Goal: Task Accomplishment & Management: Complete application form

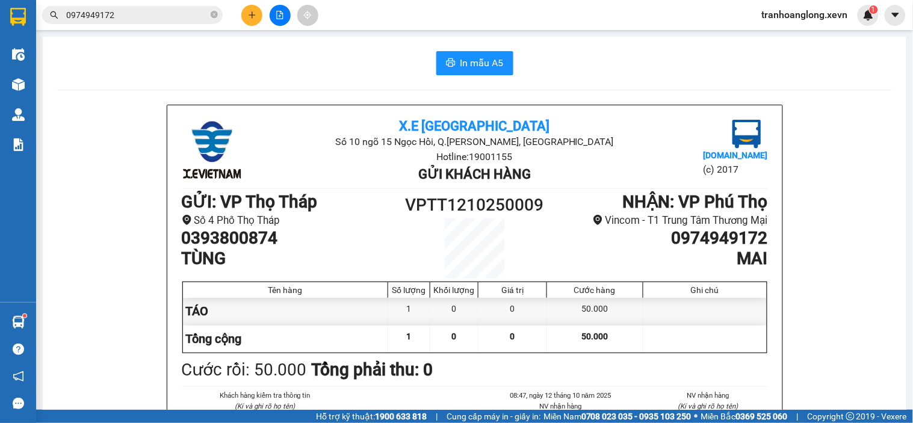
click at [253, 12] on icon "plus" at bounding box center [252, 15] width 8 height 8
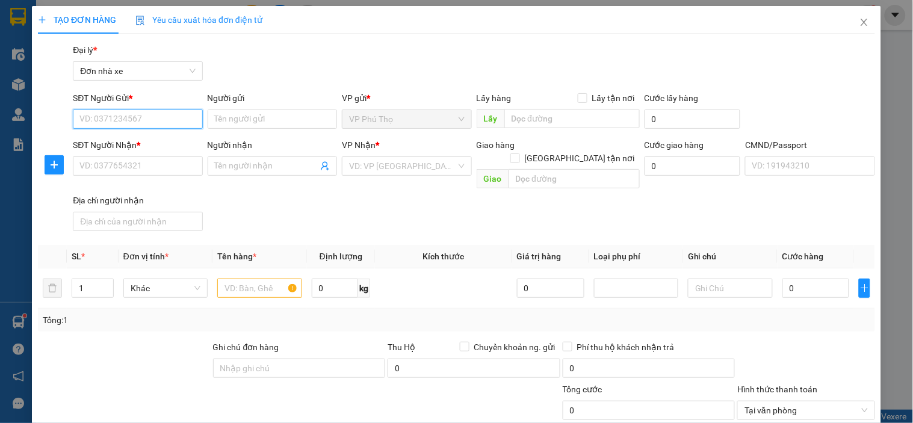
click at [173, 114] on input "SĐT Người Gửi *" at bounding box center [137, 119] width 129 height 19
click at [279, 113] on input "Người gửi" at bounding box center [272, 119] width 129 height 19
click at [150, 123] on input "0904128022" at bounding box center [137, 119] width 129 height 19
drag, startPoint x: 172, startPoint y: 122, endPoint x: 26, endPoint y: 125, distance: 145.7
click at [26, 125] on div "TẠO ĐƠN HÀNG Yêu cầu xuất hóa đơn điện tử Transit Pickup Surcharge Ids Transit …" at bounding box center [456, 211] width 913 height 423
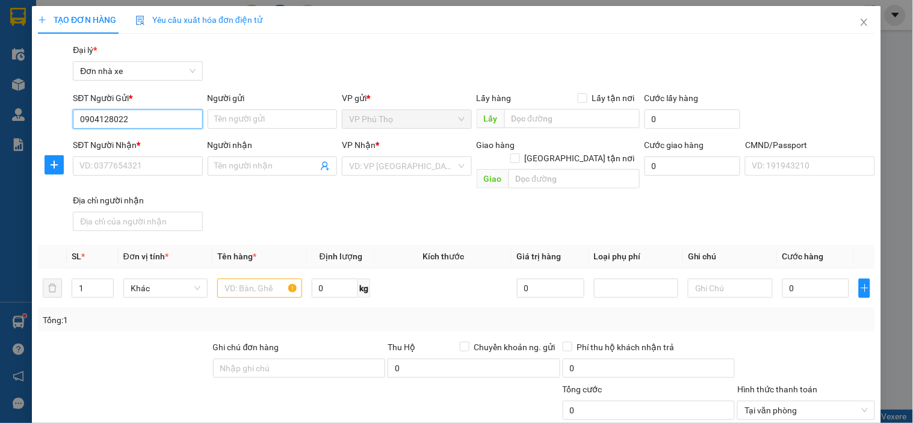
click at [98, 120] on input "0904128022" at bounding box center [137, 119] width 129 height 19
click at [93, 121] on input "0904128022" at bounding box center [137, 119] width 129 height 19
drag, startPoint x: 153, startPoint y: 124, endPoint x: 0, endPoint y: 125, distance: 152.9
click at [0, 125] on div "TẠO ĐƠN HÀNG Yêu cầu xuất hóa đơn điện tử Transit Pickup Surcharge Ids Transit …" at bounding box center [456, 211] width 913 height 423
type input "0944576918"
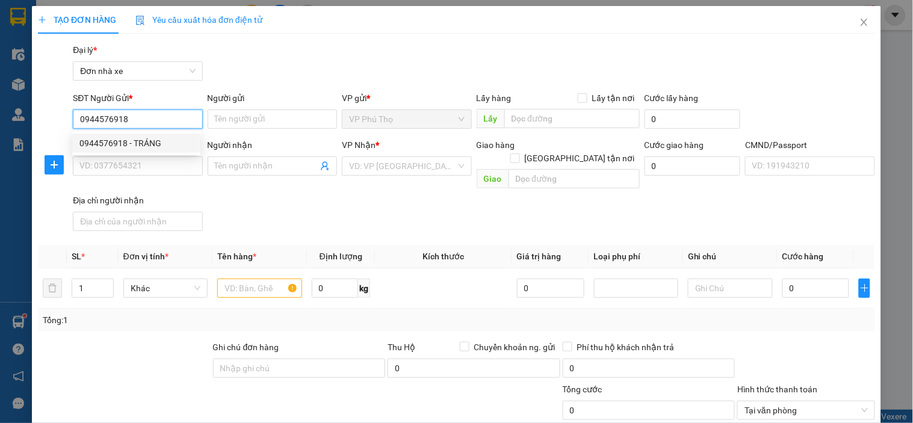
click at [166, 143] on div "0944576918 - TRÁNG" at bounding box center [136, 143] width 114 height 13
type input "TRÁNG"
type input "0904128022"
type input "[PERSON_NAME]"
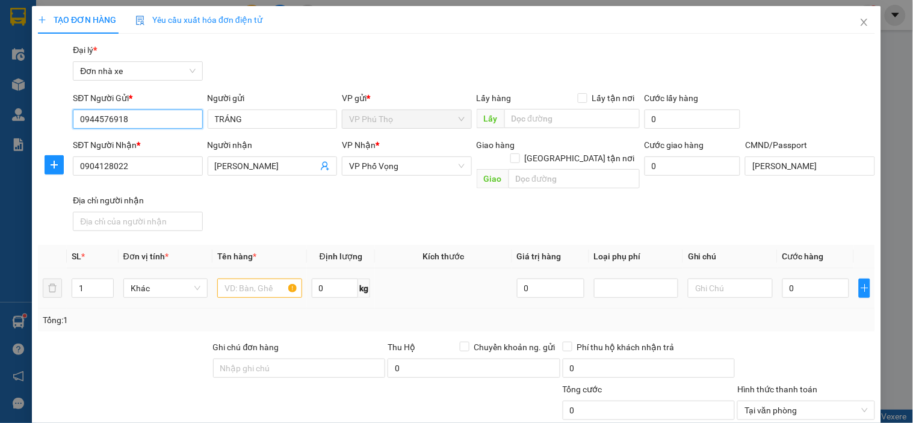
type input "0944576918"
click at [244, 279] on input "text" at bounding box center [259, 288] width 84 height 19
type input "MẪU RĂNG"
click at [802, 279] on input "0" at bounding box center [815, 288] width 67 height 19
type input "2"
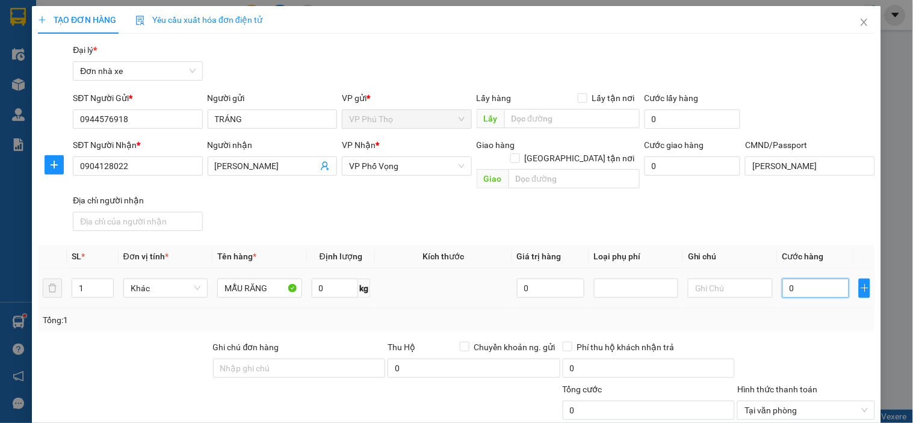
type input "2"
type input "25"
type input "25.000"
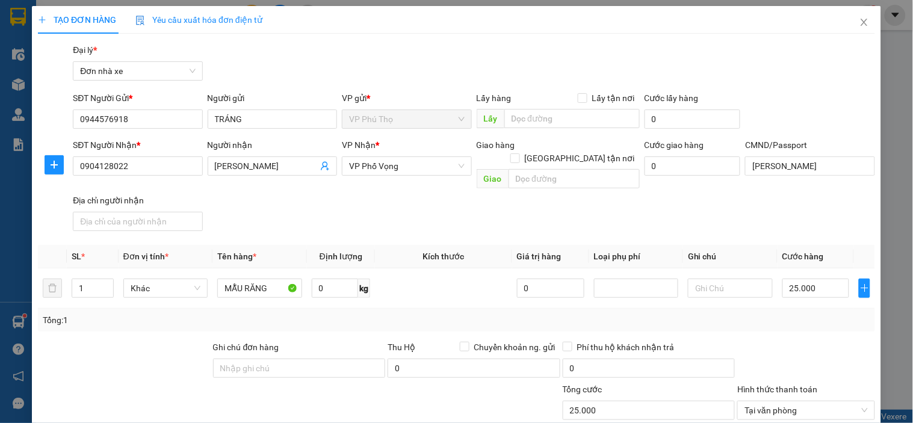
click at [597, 218] on div "SĐT Người Nhận * 0904128022 Người nhận [PERSON_NAME] VP Nhận * VP Phố Vọng Giao…" at bounding box center [473, 187] width 807 height 98
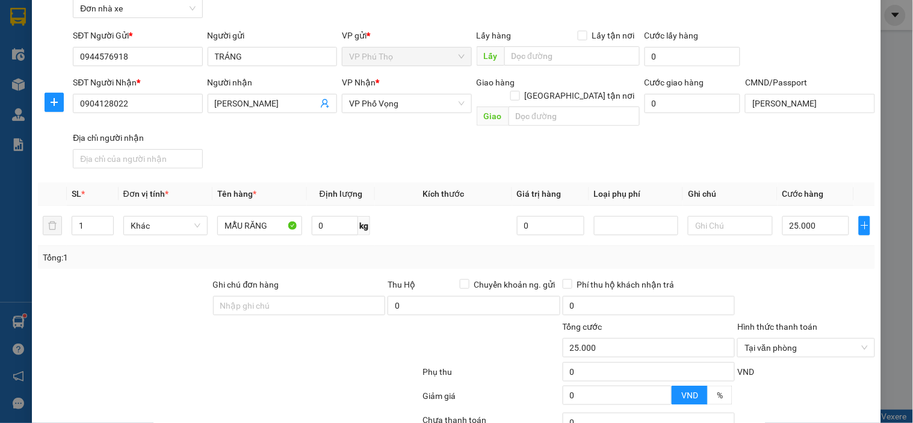
scroll to position [149, 0]
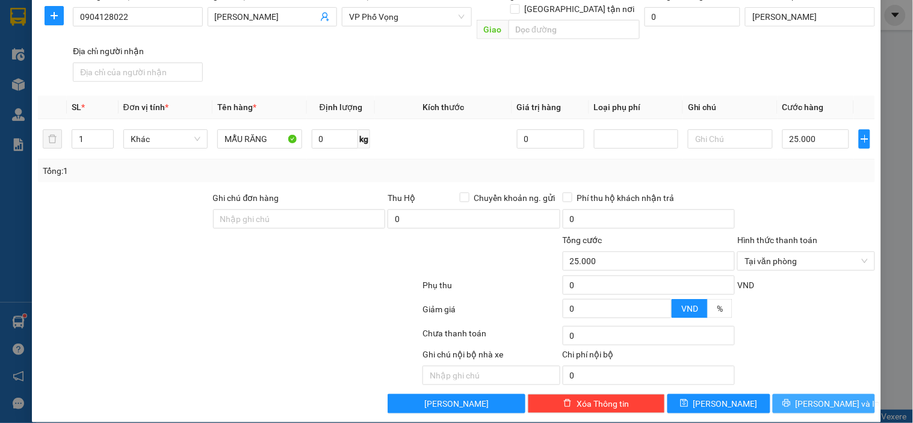
click at [825, 397] on span "[PERSON_NAME] và In" at bounding box center [838, 403] width 84 height 13
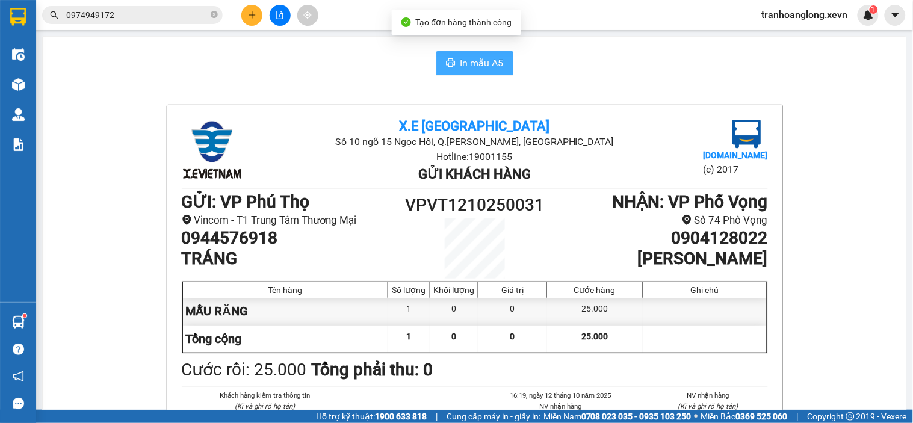
click at [478, 64] on span "In mẫu A5" at bounding box center [481, 62] width 43 height 15
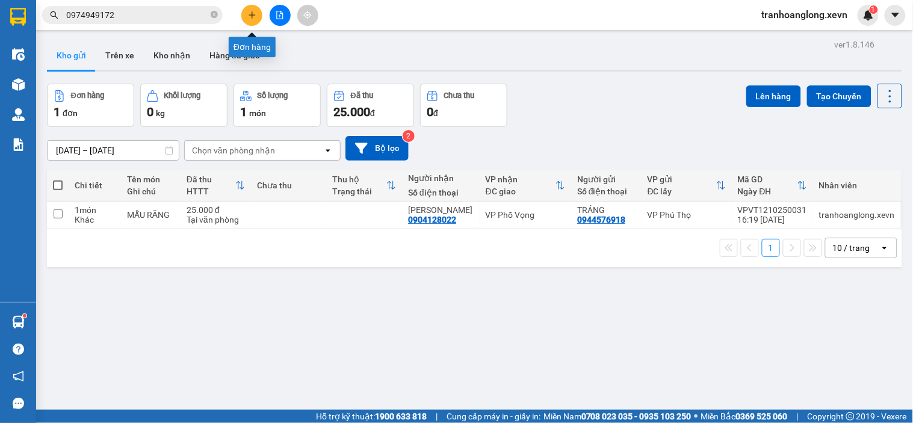
click at [253, 21] on button at bounding box center [251, 15] width 21 height 21
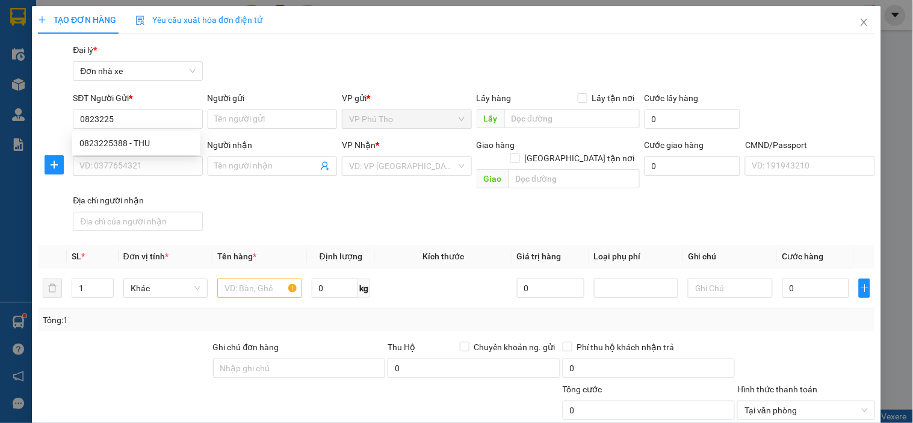
click at [117, 155] on div "0823225388 0823225388 - THU" at bounding box center [136, 143] width 128 height 24
click at [129, 149] on div "SĐT Người Nhận *" at bounding box center [137, 144] width 129 height 13
click at [129, 156] on input "SĐT Người Nhận *" at bounding box center [137, 165] width 129 height 19
click at [188, 123] on input "0823225" at bounding box center [137, 119] width 129 height 19
click at [172, 145] on div "0823225388 - THU" at bounding box center [136, 143] width 114 height 13
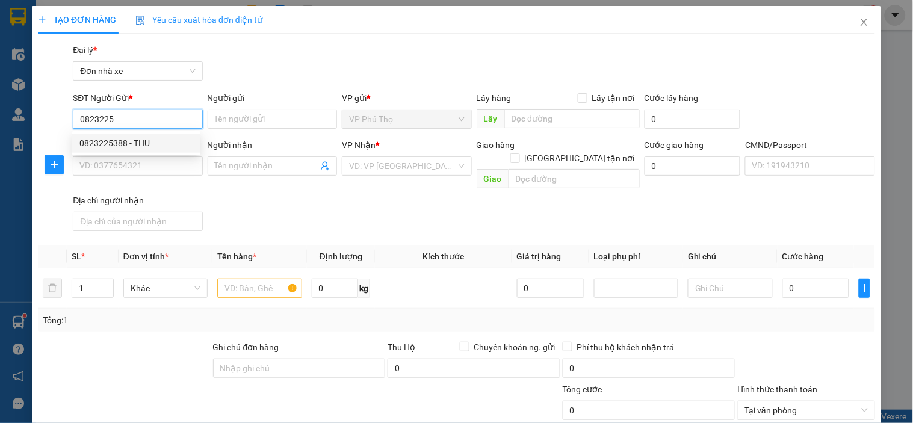
type input "0823225388"
type input "THU"
type input "0966531684"
type input "khánh"
type input "SHIP 0345713573 [GEOGRAPHIC_DATA]"
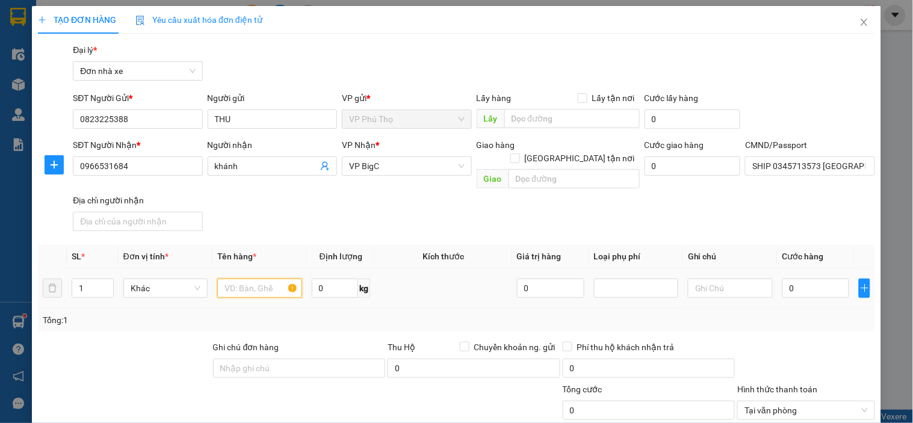
click at [233, 279] on input "text" at bounding box center [259, 288] width 84 height 19
type input "D"
type input "ĐÀN"
click at [338, 279] on input "0" at bounding box center [335, 288] width 47 height 19
type input "0.3"
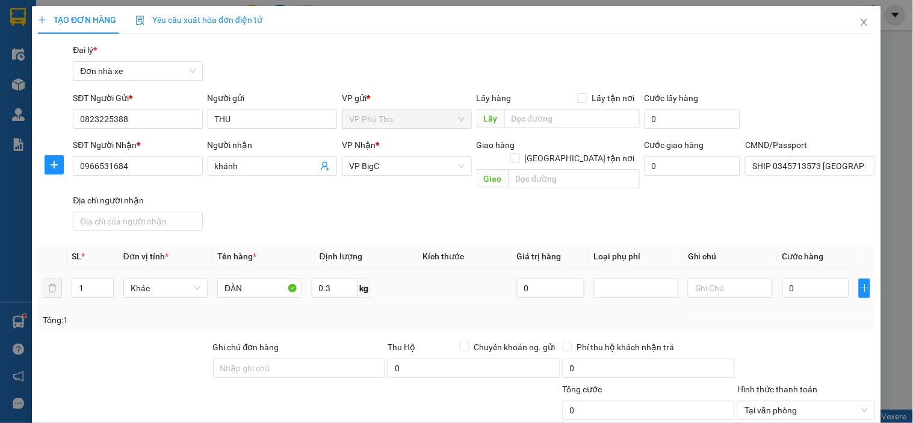
click at [840, 275] on td "0" at bounding box center [816, 288] width 77 height 40
click at [802, 279] on input "0" at bounding box center [815, 288] width 67 height 19
type input "2"
type input "25"
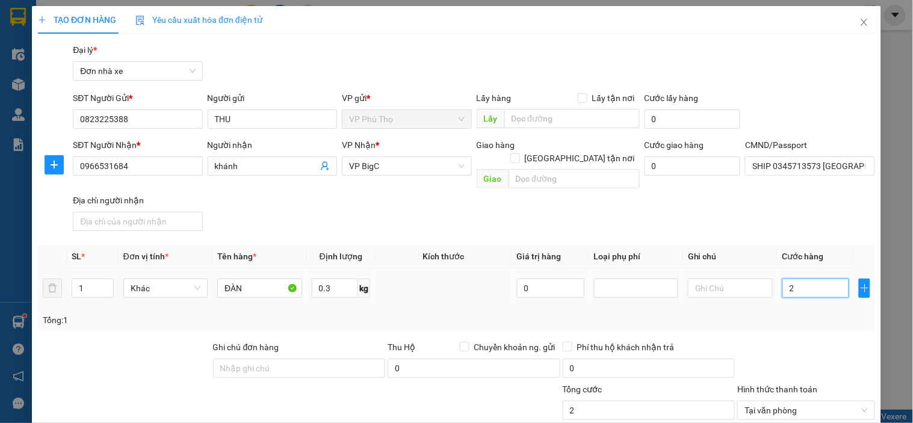
type input "25"
type input "25.000"
click at [728, 220] on div "SĐT Người Nhận * 0966531684 Người nhận khánh VP Nhận * VP BigC Giao hàng Giao t…" at bounding box center [473, 187] width 807 height 98
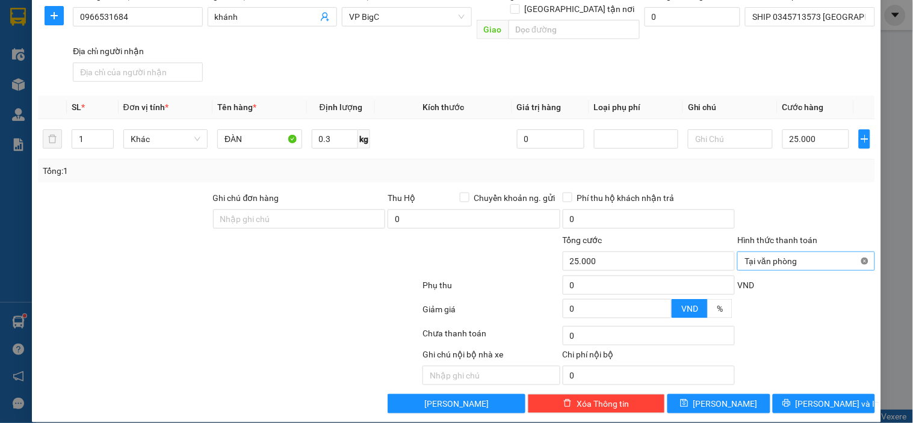
type input "25.000"
click at [841, 394] on button "[PERSON_NAME] và In" at bounding box center [824, 403] width 102 height 19
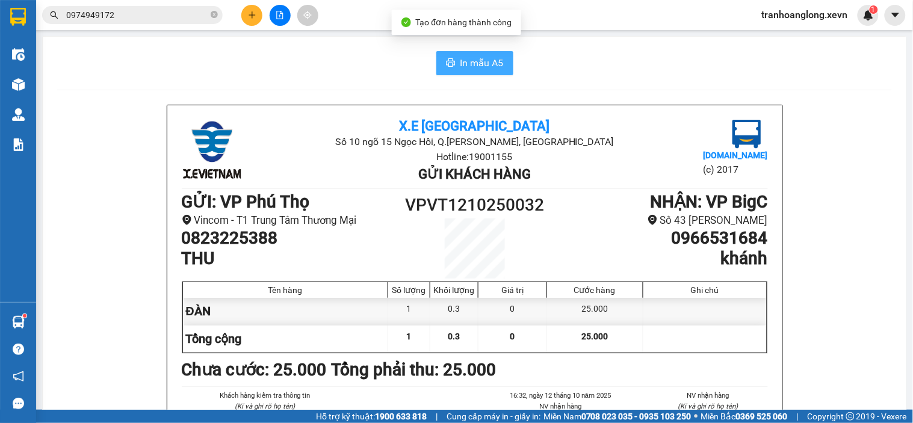
click at [462, 63] on span "In mẫu A5" at bounding box center [481, 62] width 43 height 15
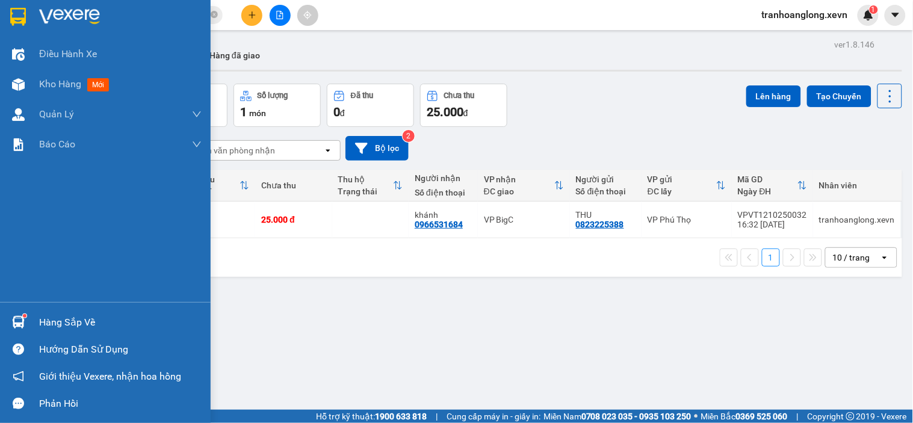
click at [36, 321] on div "Hàng sắp về" at bounding box center [105, 322] width 211 height 27
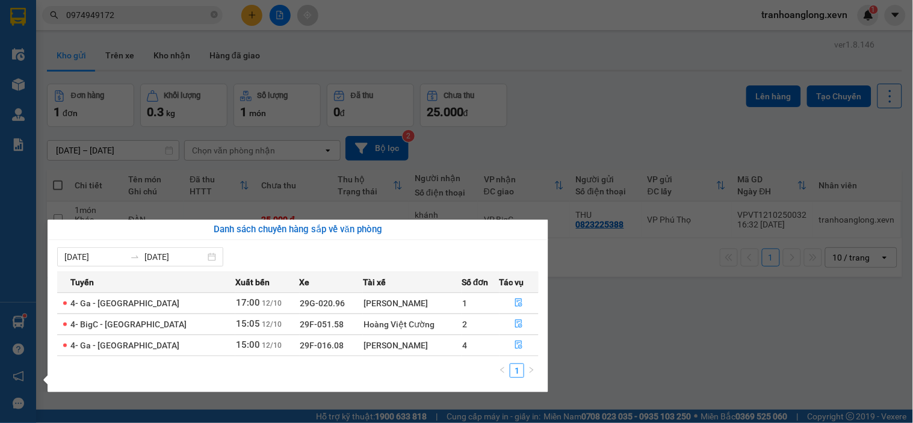
click at [259, 18] on section "Kết quả tìm kiếm ( 5 ) Bộ lọc Mã ĐH Trạng thái Món hàng Thu hộ Tổng cước Chưa c…" at bounding box center [456, 211] width 913 height 423
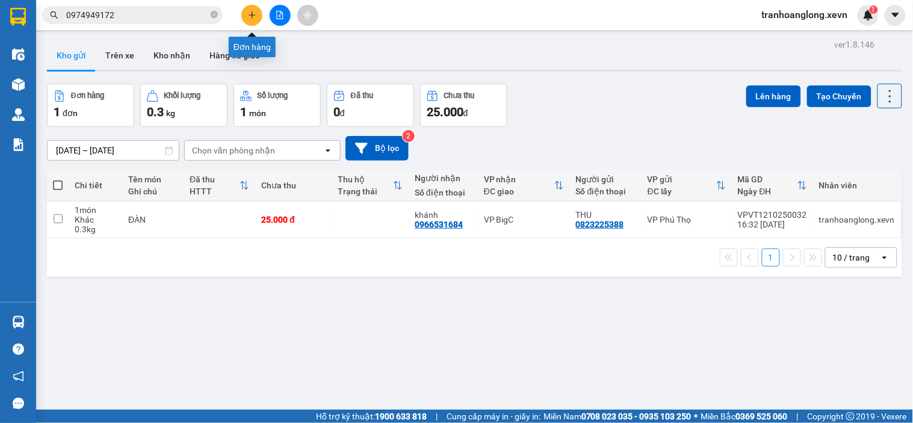
click at [259, 18] on button at bounding box center [251, 15] width 21 height 21
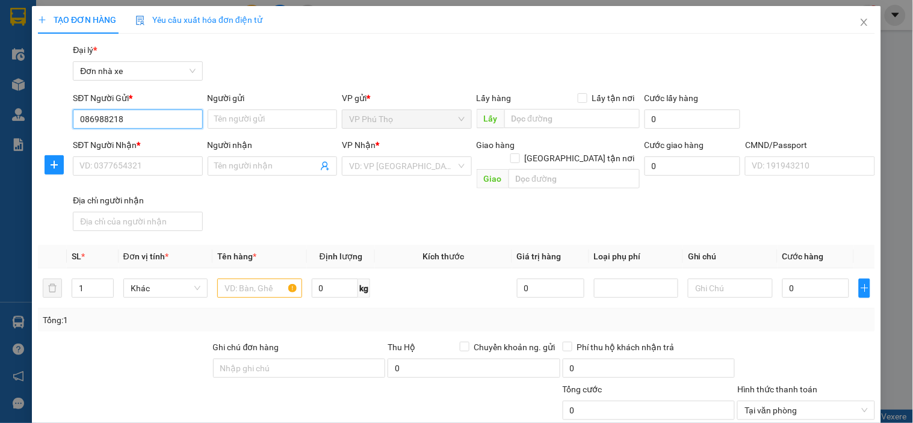
type input "0869882186"
click at [129, 140] on div "0869882186 - [GEOGRAPHIC_DATA]" at bounding box center [146, 143] width 135 height 13
type input "[PERSON_NAME]"
type input "0964583662"
type input "[PERSON_NAME]"
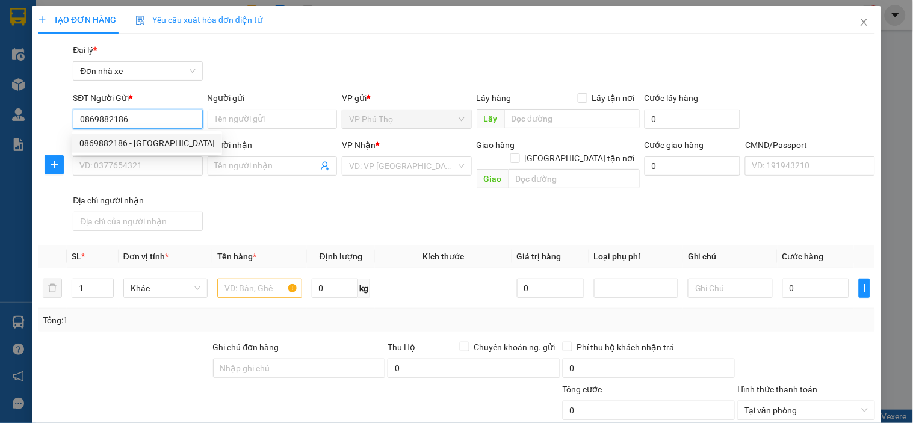
type input "037302004586"
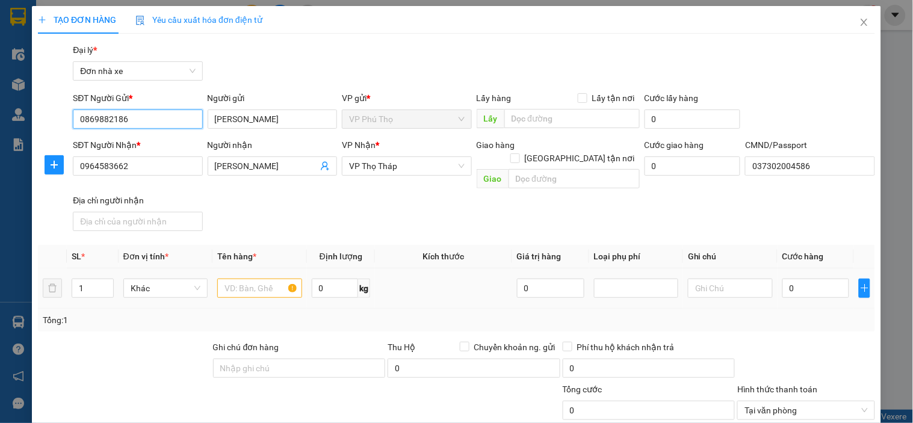
type input "0869882186"
click at [230, 279] on input "text" at bounding box center [259, 288] width 84 height 19
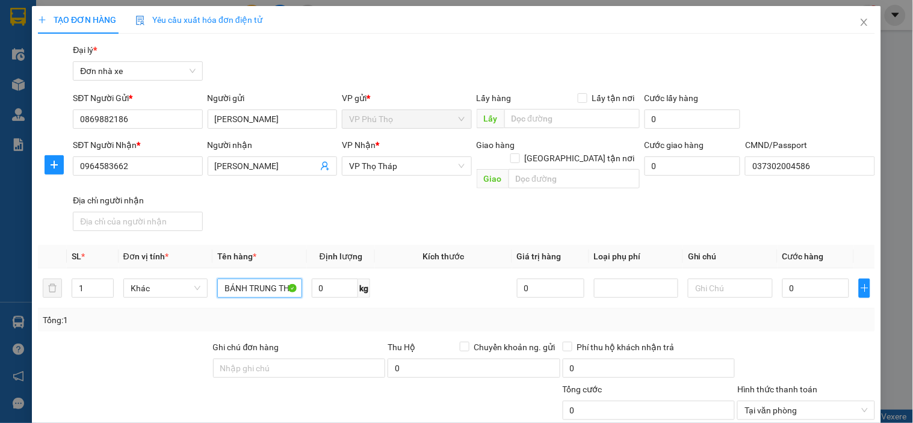
scroll to position [0, 1]
type input "BÁNH TRUNG THU"
click at [349, 279] on input "0" at bounding box center [335, 288] width 47 height 19
type input "1.8"
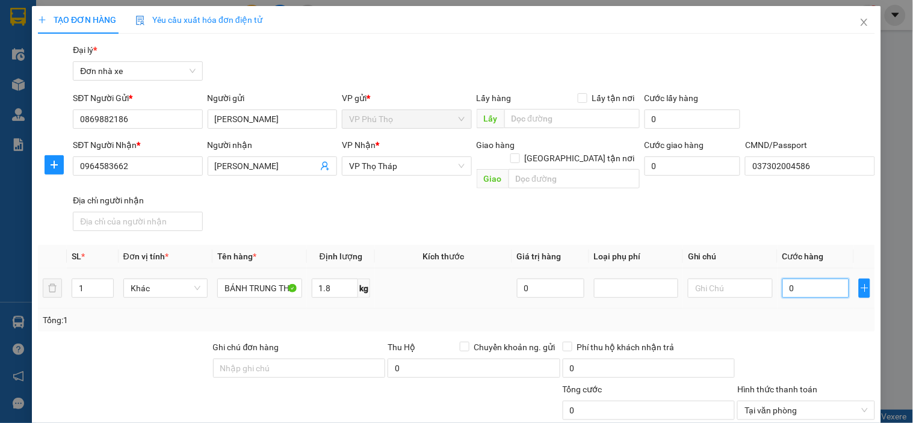
click at [799, 279] on input "0" at bounding box center [815, 288] width 67 height 19
type input "2"
type input "25"
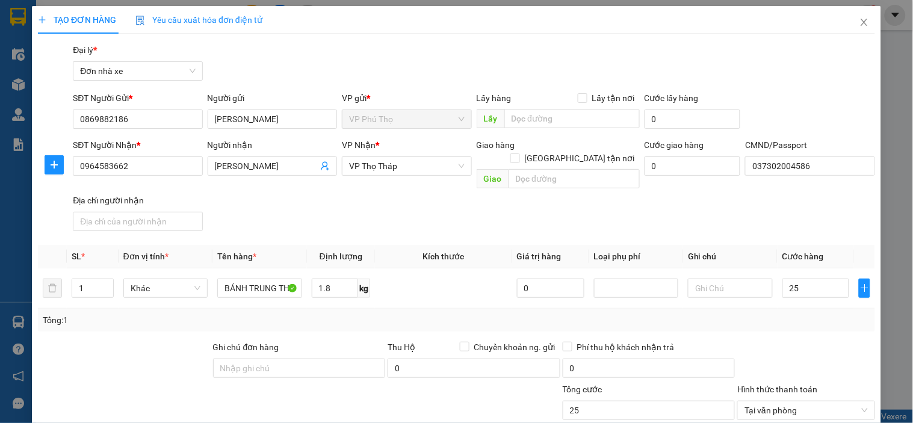
type input "25.000"
click at [761, 217] on div "SĐT Người Nhận * 0964583662 Người nhận MINH LÊ VP Nhận * VP Thọ Tháp Giao hàng …" at bounding box center [473, 187] width 807 height 98
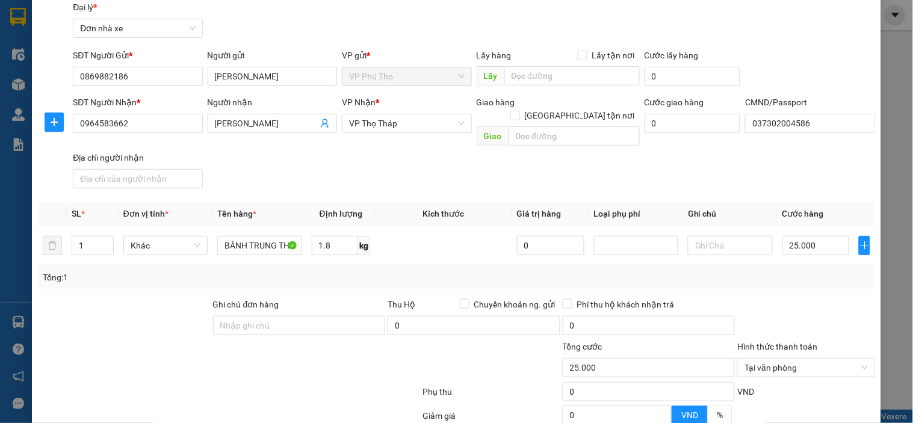
scroll to position [149, 0]
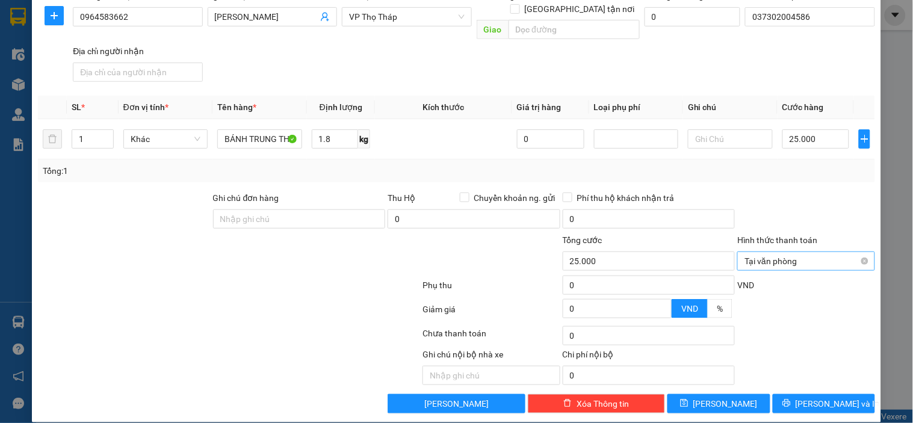
click at [858, 252] on span "Tại văn phòng" at bounding box center [806, 261] width 123 height 18
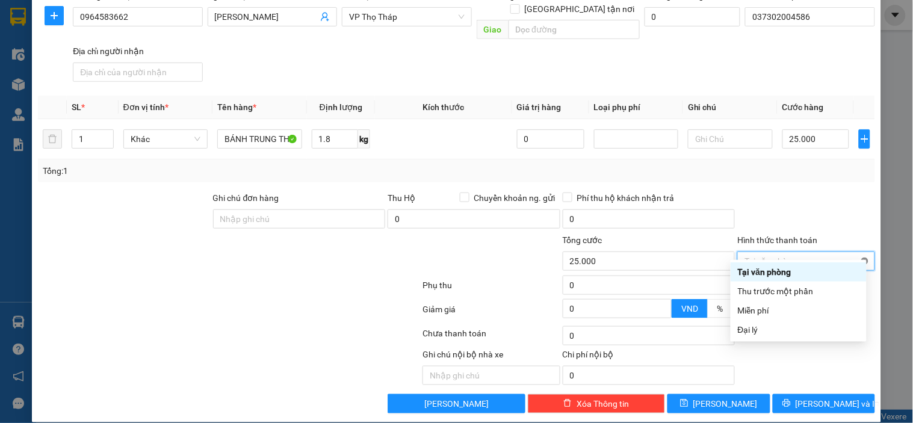
type input "25.000"
click at [841, 202] on div at bounding box center [806, 212] width 140 height 42
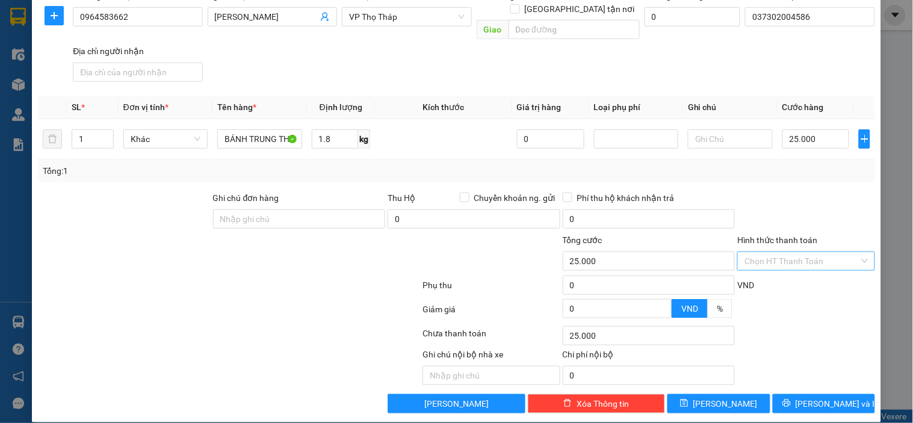
click at [817, 377] on div "Transit Pickup Surcharge Ids Transit Deliver Surcharge Ids Transit Deliver Surc…" at bounding box center [456, 153] width 837 height 519
click at [814, 397] on span "[PERSON_NAME] và In" at bounding box center [838, 403] width 84 height 13
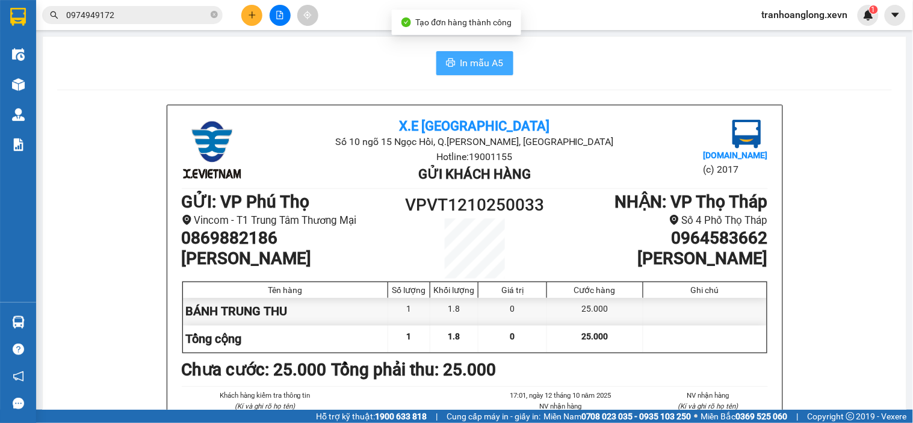
click at [450, 69] on button "In mẫu A5" at bounding box center [474, 63] width 77 height 24
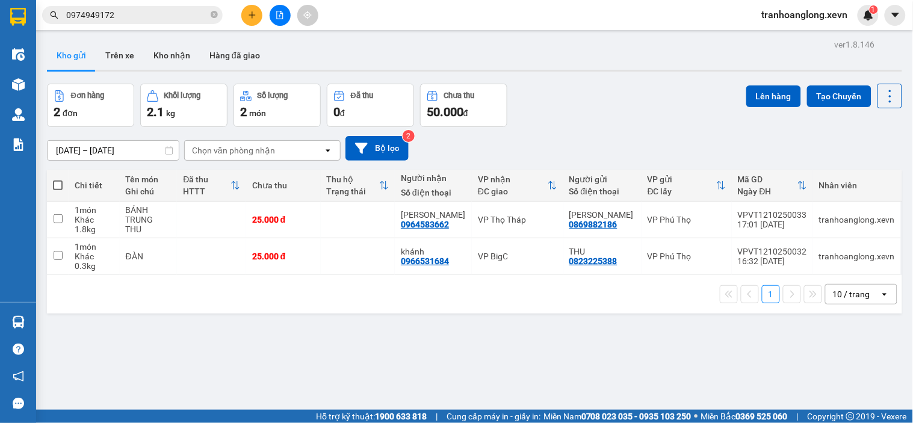
click at [255, 11] on icon "plus" at bounding box center [252, 15] width 8 height 8
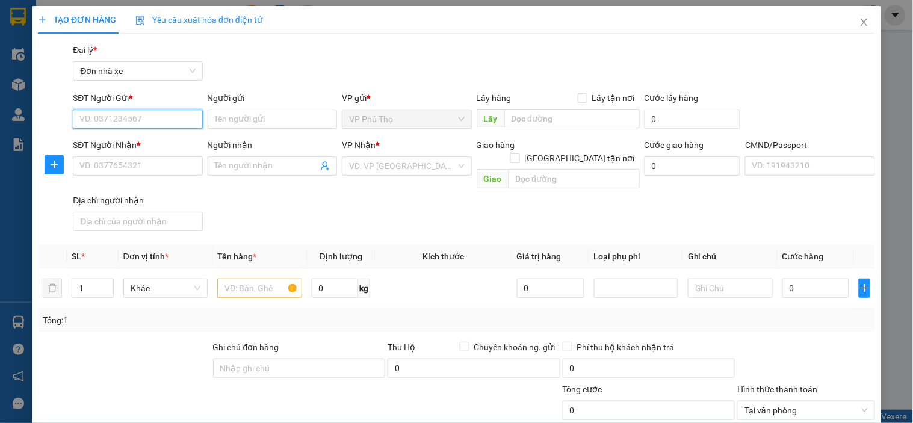
click at [107, 117] on input "SĐT Người Gửi *" at bounding box center [137, 119] width 129 height 19
type input "0986469569"
click at [155, 143] on div "0986469569 - [PERSON_NAME]" at bounding box center [138, 143] width 119 height 13
type input "[PERSON_NAME]"
type input "0395866668"
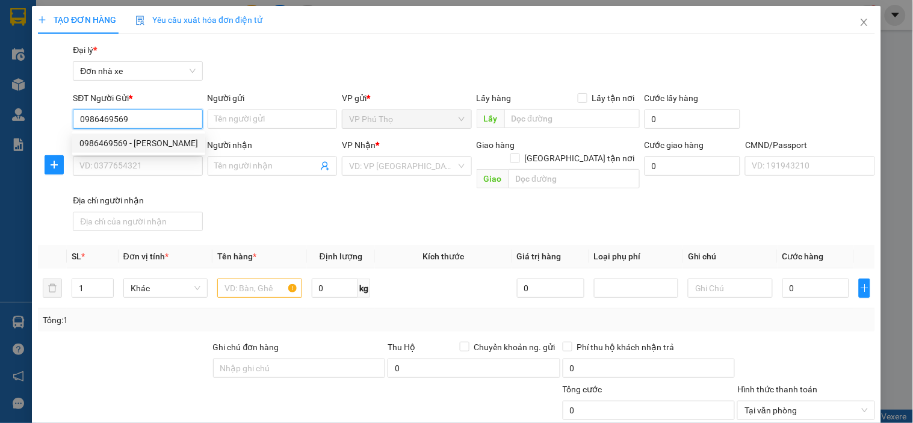
type input "DUYÊN"
type input "1"
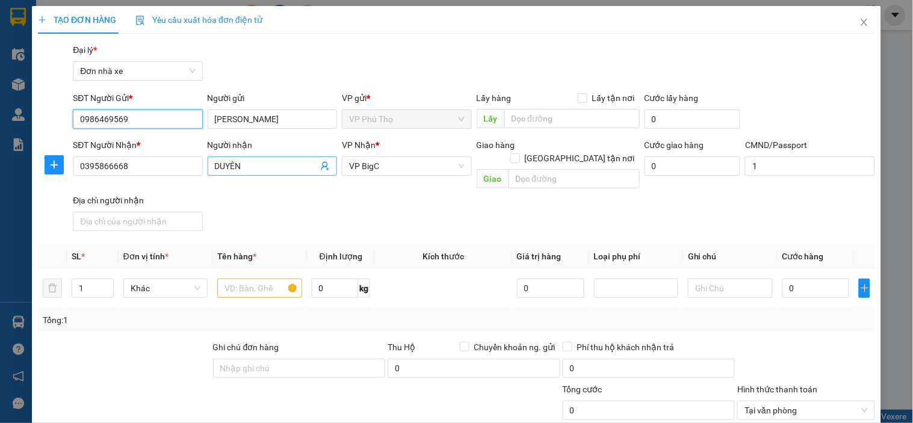
type input "0986469569"
click at [323, 169] on icon "user-add" at bounding box center [325, 166] width 10 height 10
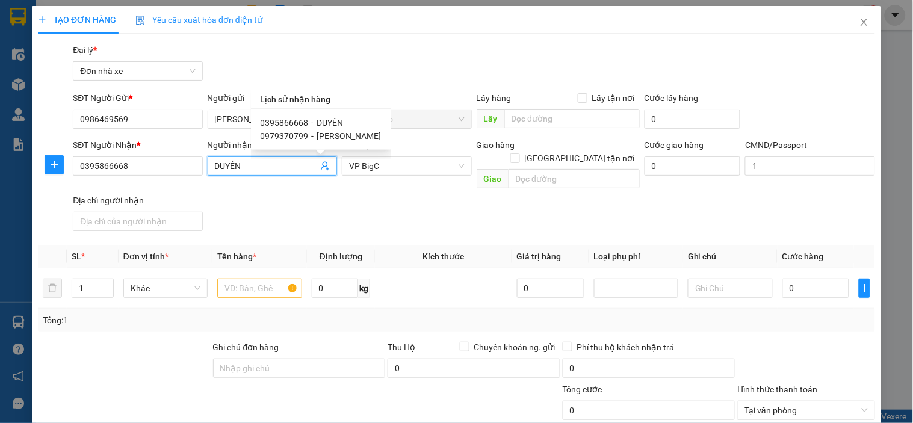
click at [343, 138] on span "[PERSON_NAME]" at bounding box center [349, 136] width 64 height 10
type input "0979370799"
type input "[PERSON_NAME]"
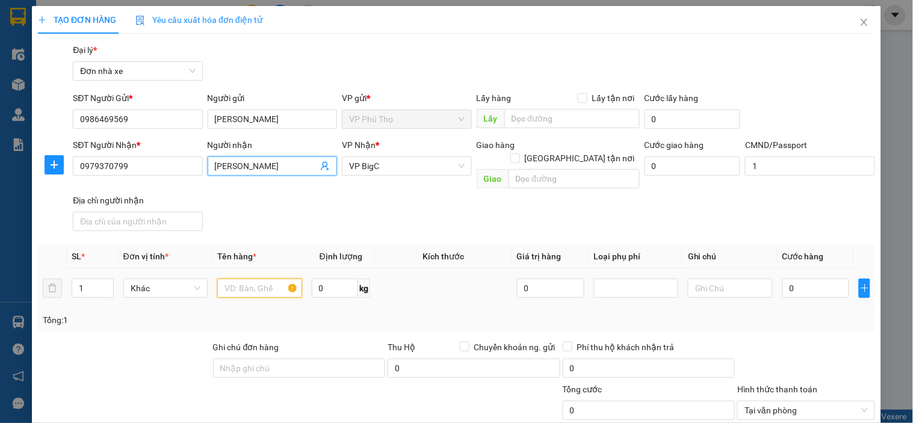
click at [265, 279] on input "text" at bounding box center [259, 288] width 84 height 19
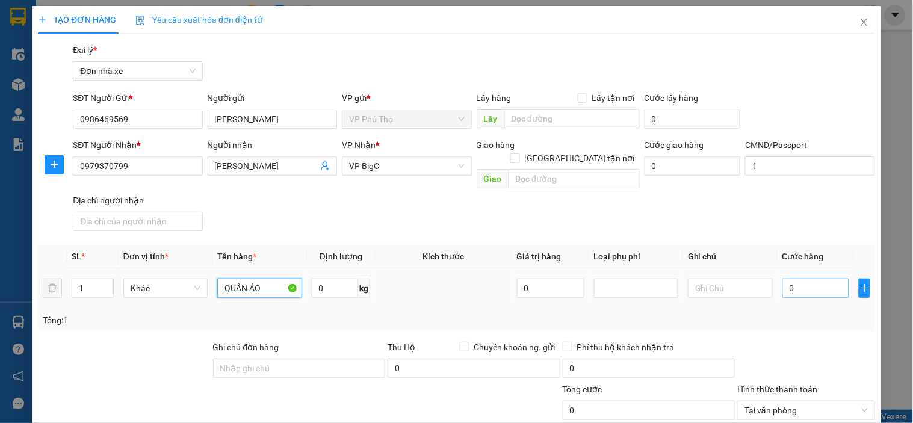
type input "QUẦN ÁO"
click at [803, 279] on input "0" at bounding box center [815, 288] width 67 height 19
type input "2"
type input "25"
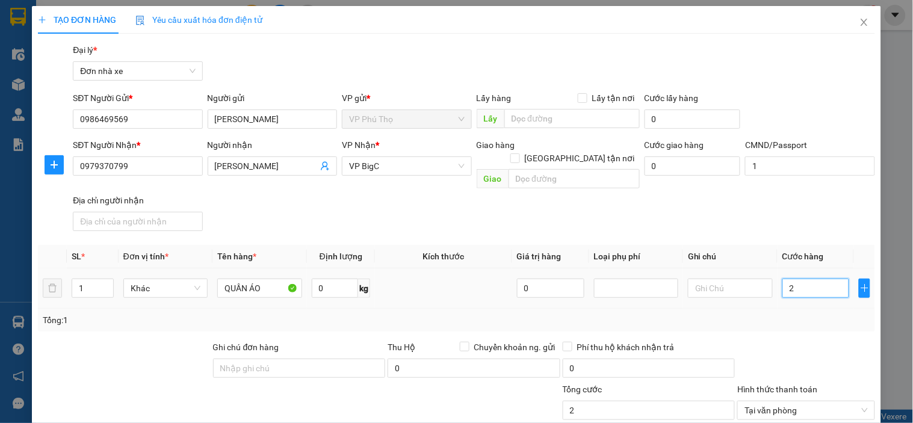
type input "25"
type input "25.000"
click at [748, 220] on div "SĐT Người Nhận * 0979370799 Người nhận PHƯƠNG NHUNG VP Nhận * VP BigC Giao hàng…" at bounding box center [473, 187] width 807 height 98
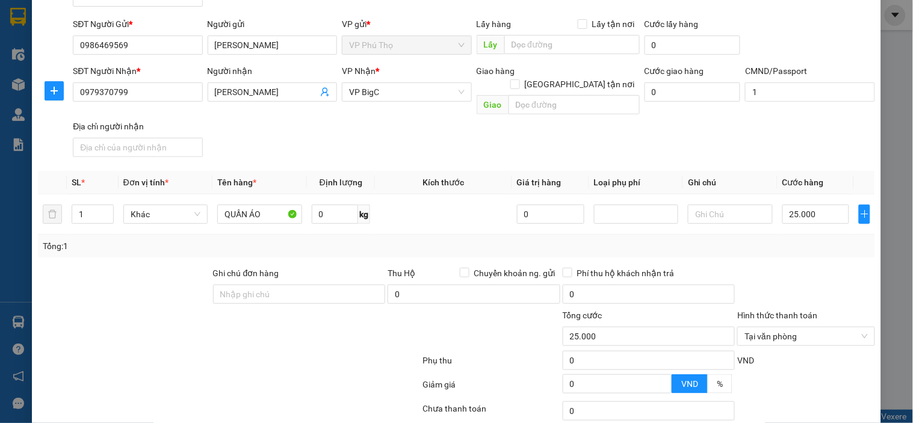
scroll to position [149, 0]
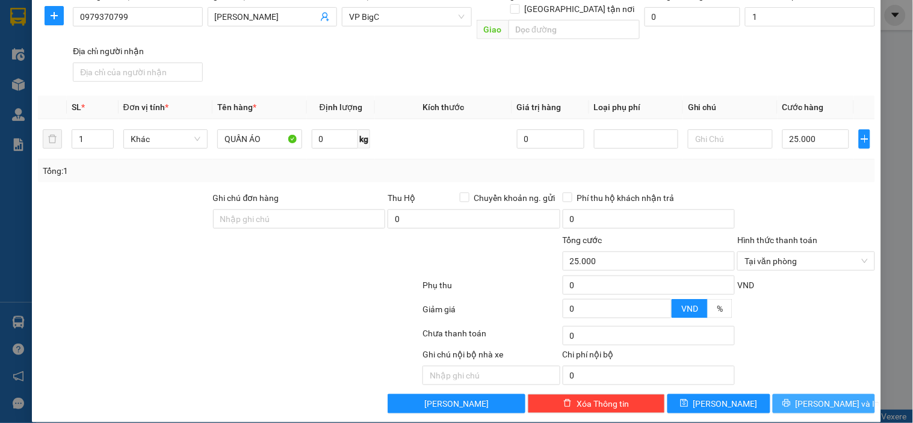
drag, startPoint x: 825, startPoint y: 386, endPoint x: 558, endPoint y: 172, distance: 342.9
click at [823, 397] on span "[PERSON_NAME] và In" at bounding box center [838, 403] width 84 height 13
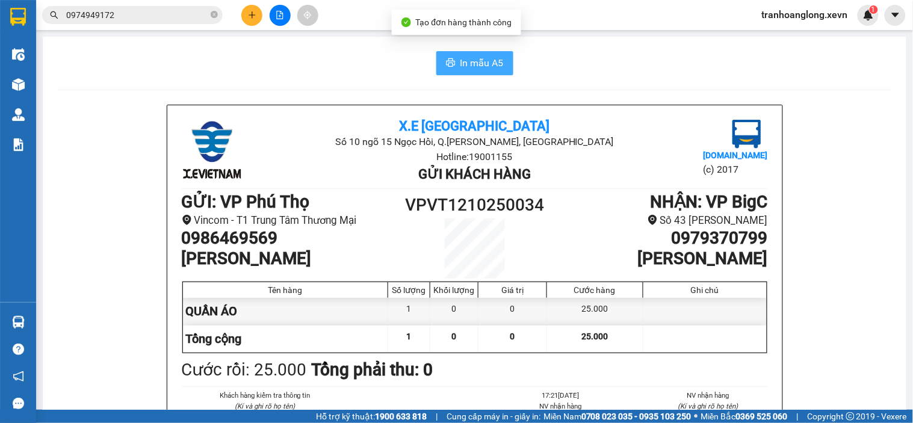
click at [477, 65] on span "In mẫu A5" at bounding box center [481, 62] width 43 height 15
